Goal: Task Accomplishment & Management: Use online tool/utility

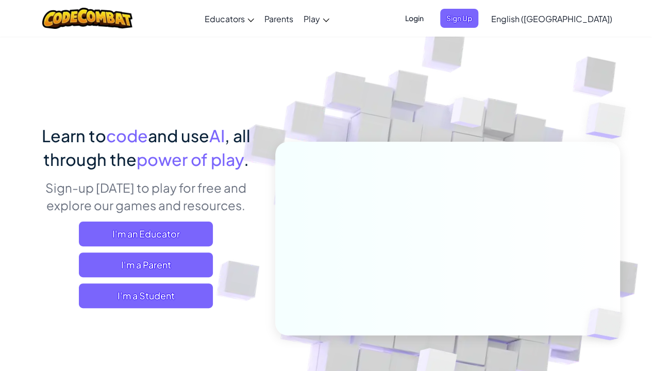
click at [99, 310] on div "Learn to code and use AI , all through the power of play . Sign-up [DATE] to pl…" at bounding box center [145, 220] width 227 height 192
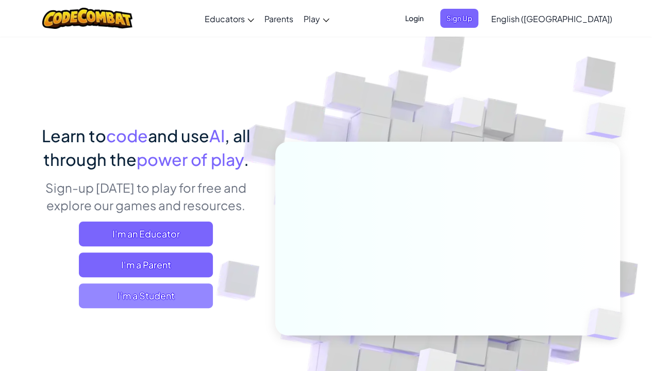
click at [102, 298] on span "I'm a Student" at bounding box center [146, 295] width 134 height 25
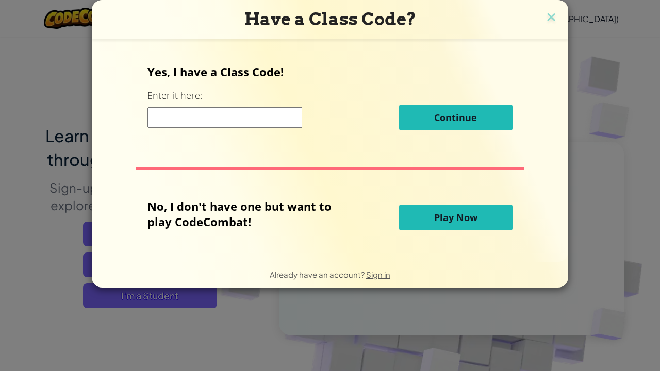
click at [258, 127] on div "Continue" at bounding box center [329, 118] width 364 height 26
click at [449, 210] on button "Play Now" at bounding box center [455, 218] width 113 height 26
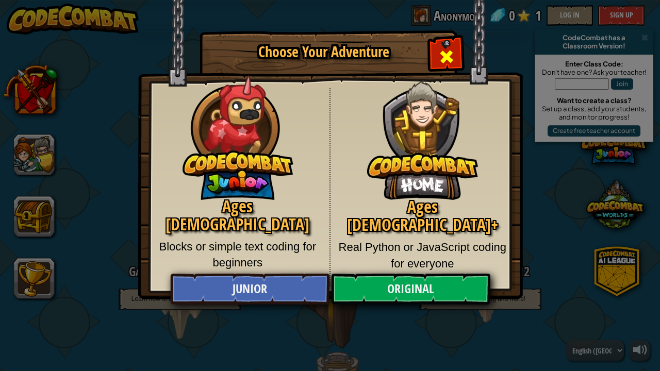
click at [445, 55] on span "Close modal" at bounding box center [446, 56] width 16 height 16
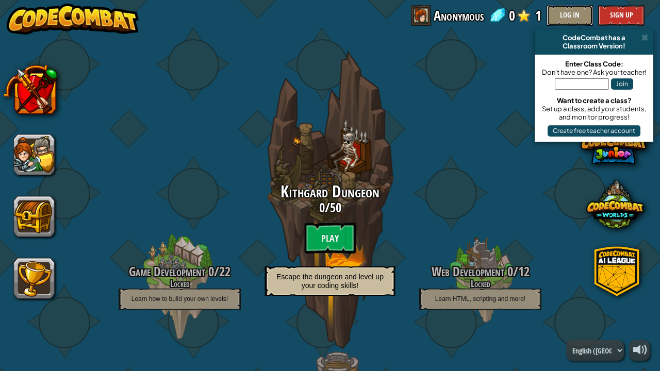
click at [576, 10] on button "Log In" at bounding box center [569, 15] width 46 height 21
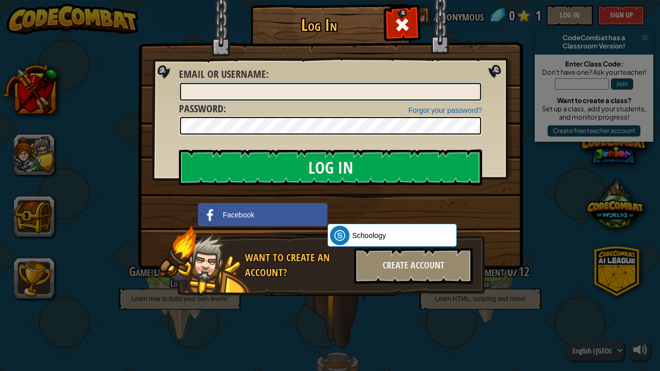
click at [363, 94] on input "Email or Username :" at bounding box center [330, 92] width 301 height 18
type input "minhngoc68"
click at [179, 149] on input "Log In" at bounding box center [330, 167] width 303 height 36
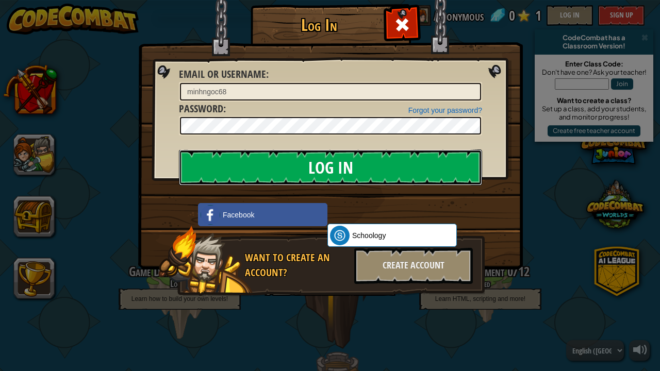
click at [349, 173] on input "Log In" at bounding box center [330, 167] width 303 height 36
